Goal: Task Accomplishment & Management: Manage account settings

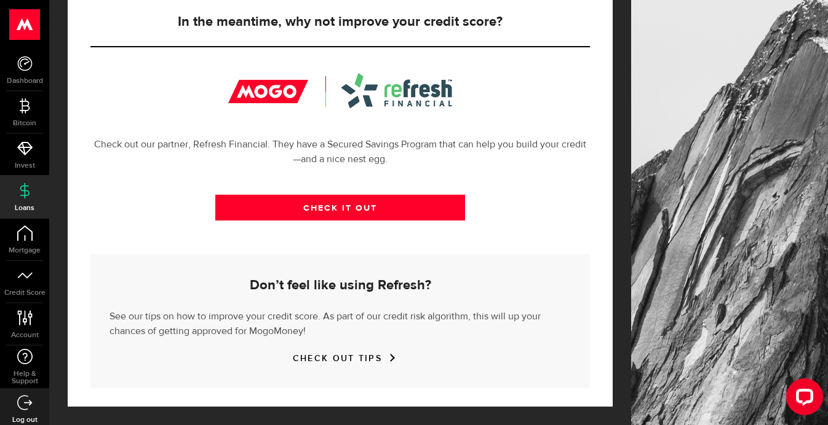
scroll to position [426, 0]
click at [26, 333] on span "Account" at bounding box center [24, 335] width 49 height 7
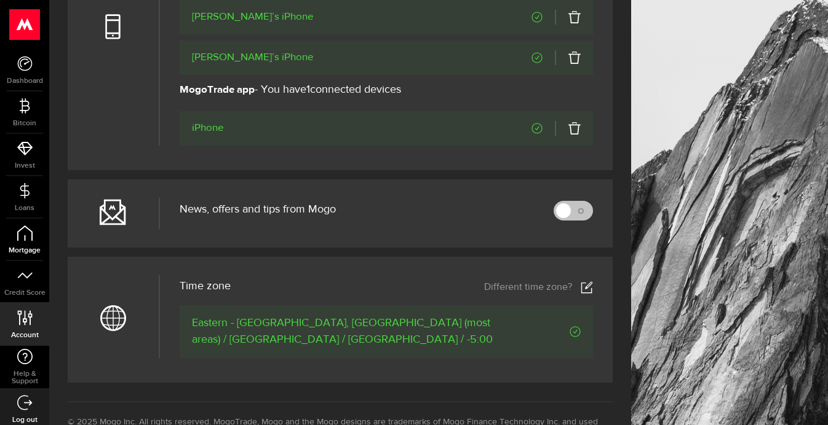
scroll to position [588, 0]
click at [33, 70] on link "Dashboard" at bounding box center [24, 70] width 49 height 42
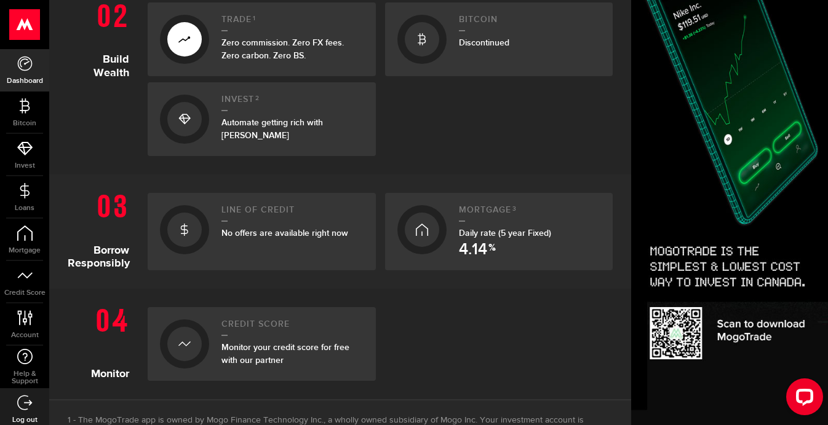
scroll to position [429, 0]
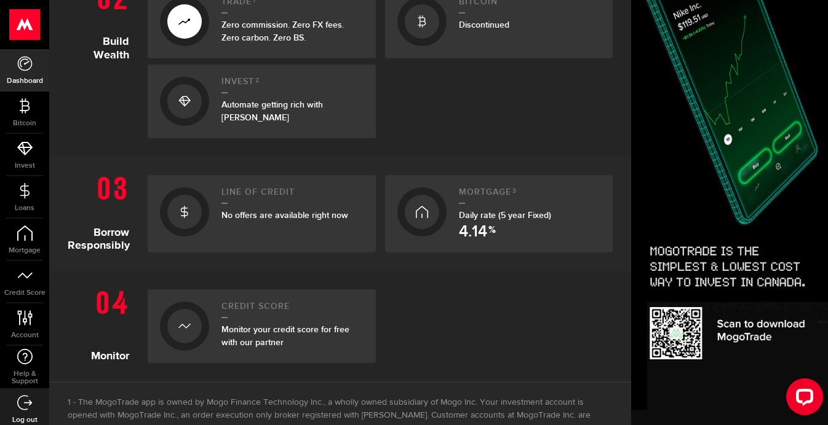
click at [321, 212] on span "No offers are available right now" at bounding box center [284, 215] width 127 height 10
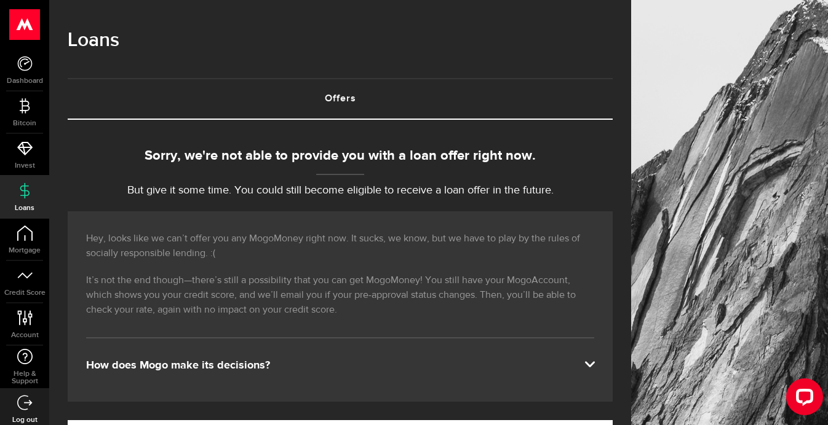
click at [25, 44] on div at bounding box center [24, 24] width 49 height 49
click at [23, 25] on use at bounding box center [25, 24] width 30 height 31
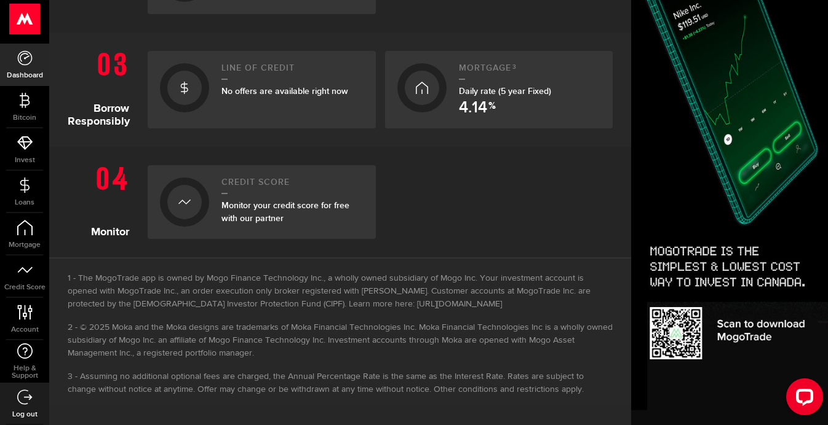
scroll to position [553, 0]
click at [19, 322] on link "Account Compte" at bounding box center [24, 319] width 49 height 42
